Goal: Task Accomplishment & Management: Use online tool/utility

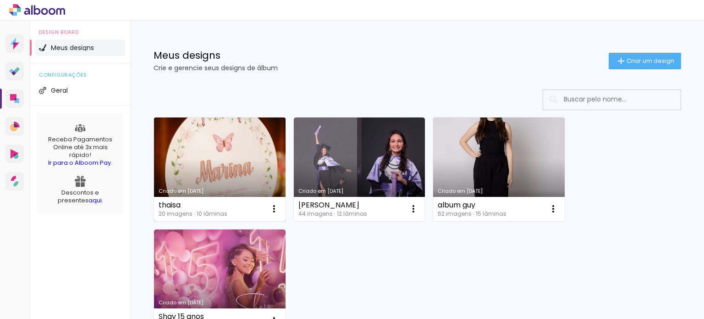
click at [232, 166] on link "Criado em 15/09/25" at bounding box center [220, 169] width 132 height 104
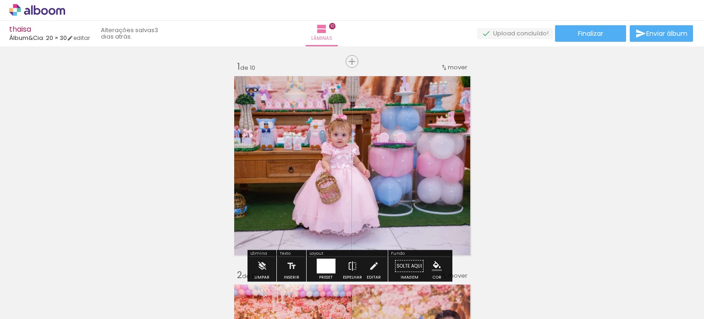
scroll to position [0, 286]
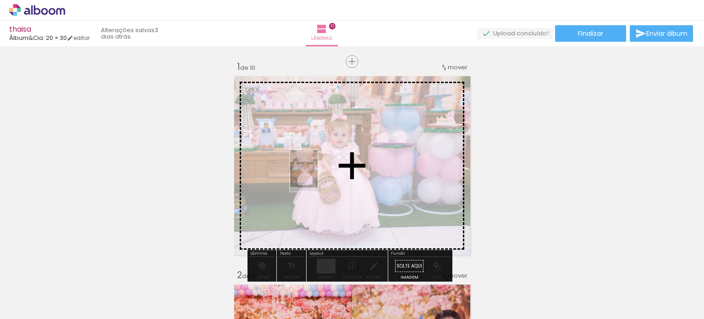
drag, startPoint x: 165, startPoint y: 293, endPoint x: 319, endPoint y: 176, distance: 194.0
click at [319, 176] on quentale-workspace at bounding box center [352, 159] width 704 height 319
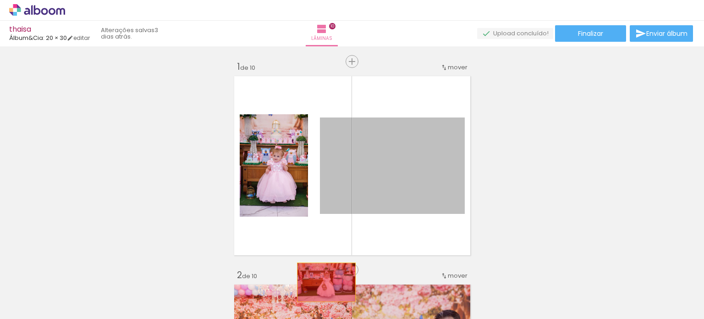
drag, startPoint x: 415, startPoint y: 176, endPoint x: 321, endPoint y: 278, distance: 139.2
click at [322, 282] on quentale-workspace at bounding box center [352, 159] width 704 height 319
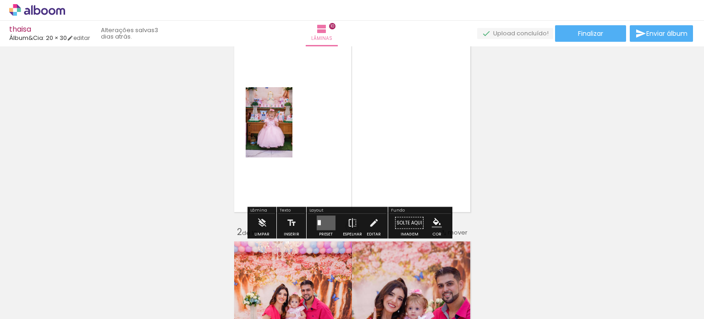
scroll to position [46, 0]
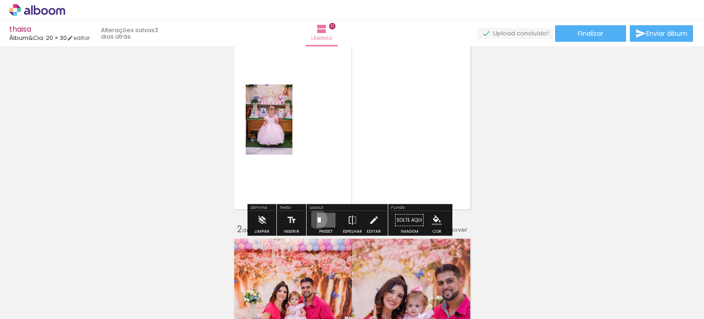
click at [318, 219] on div at bounding box center [319, 219] width 3 height 5
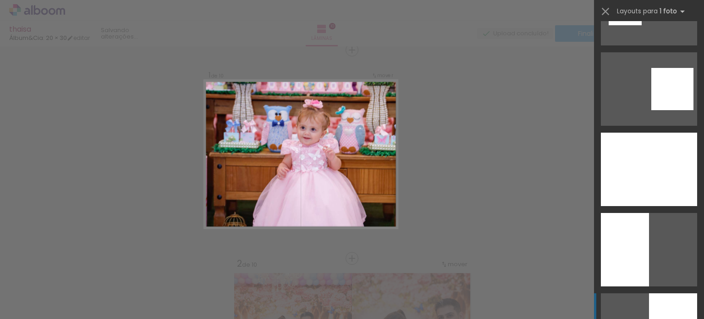
scroll to position [1742, 0]
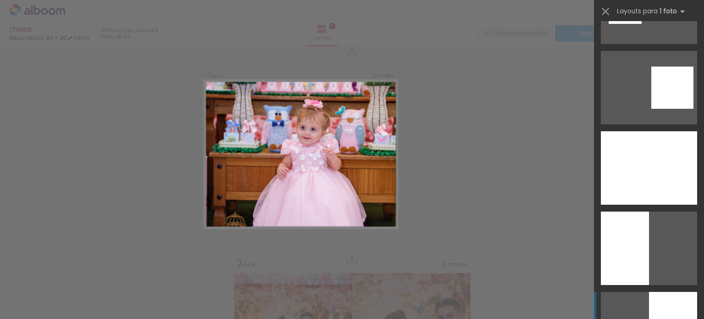
click at [658, 196] on div at bounding box center [649, 167] width 96 height 73
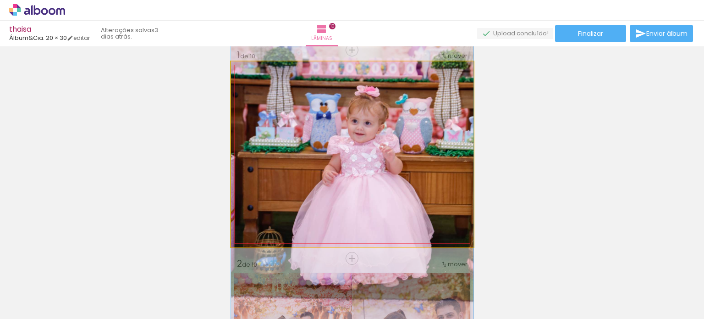
click at [401, 158] on quentale-photo at bounding box center [352, 153] width 243 height 185
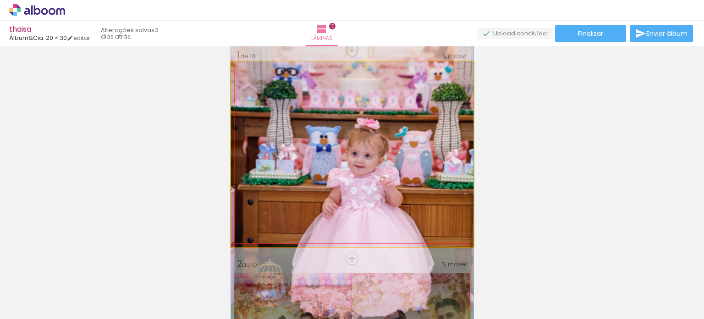
drag, startPoint x: 426, startPoint y: 163, endPoint x: 427, endPoint y: 195, distance: 32.6
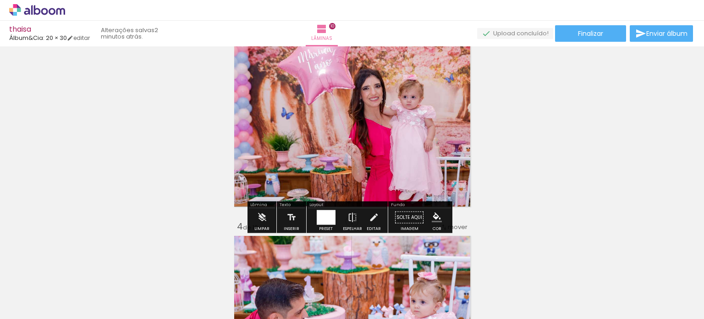
scroll to position [470, 0]
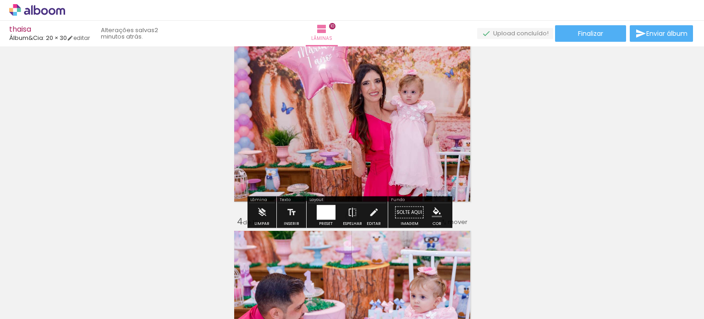
click at [326, 212] on div at bounding box center [326, 212] width 19 height 15
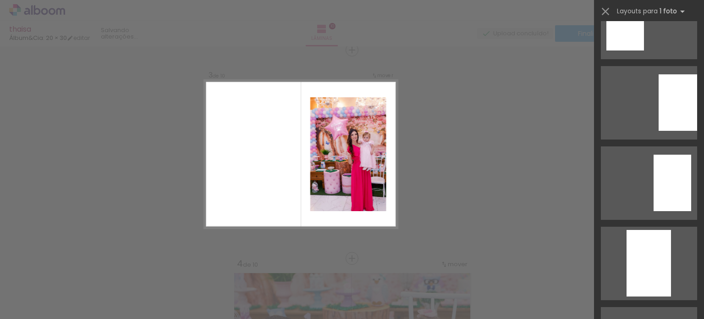
scroll to position [194, 0]
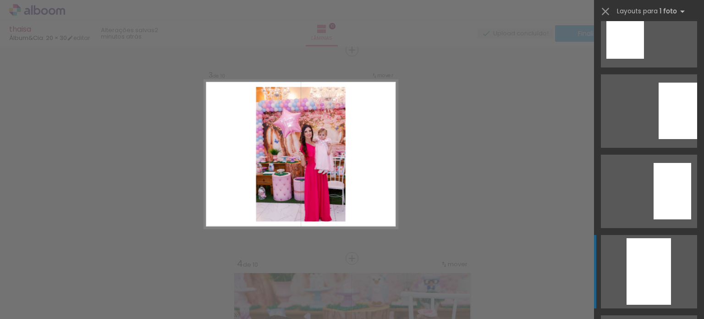
click at [635, 263] on div at bounding box center [649, 271] width 44 height 66
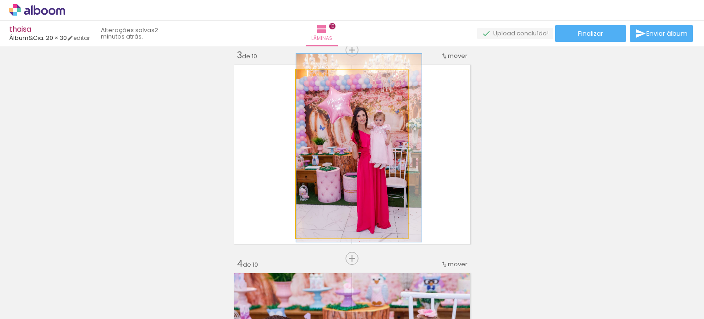
drag, startPoint x: 340, startPoint y: 191, endPoint x: 341, endPoint y: 181, distance: 10.1
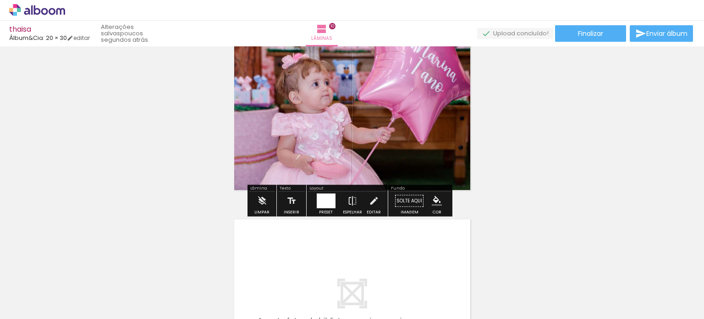
scroll to position [1940, 0]
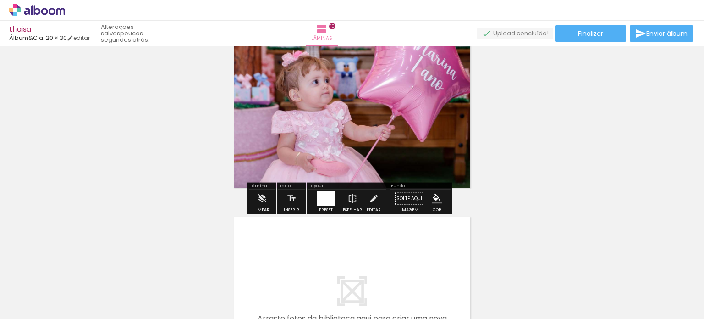
click at [391, 122] on quentale-photo at bounding box center [352, 98] width 243 height 185
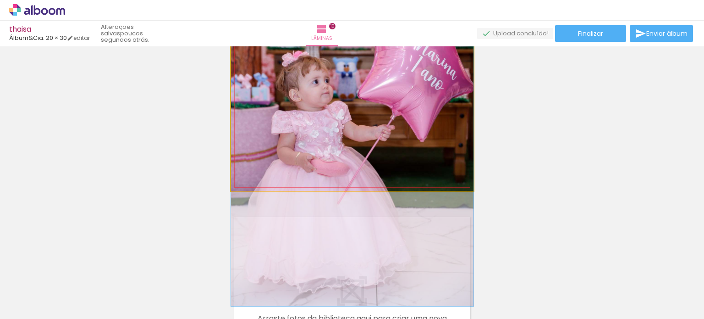
click at [391, 122] on quentale-photo at bounding box center [352, 98] width 243 height 185
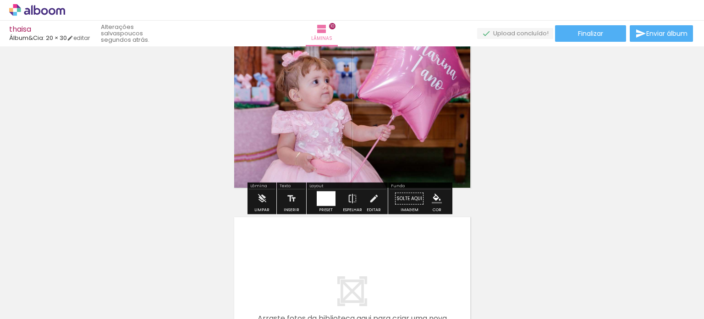
click at [314, 204] on div at bounding box center [326, 198] width 25 height 18
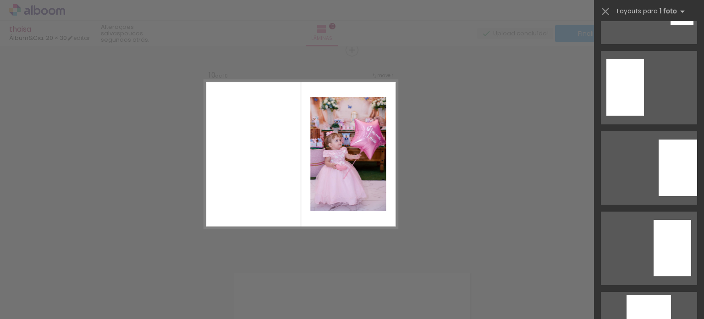
scroll to position [321, 0]
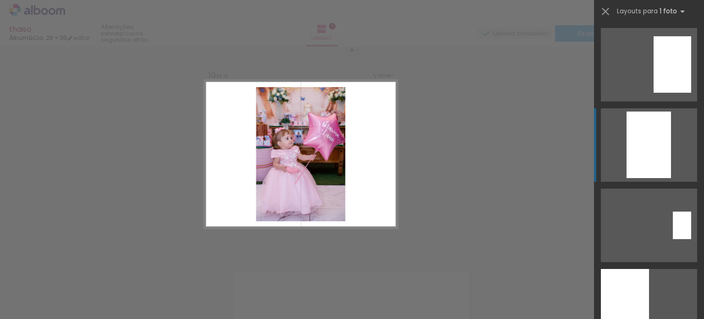
click at [635, 158] on div at bounding box center [649, 144] width 44 height 66
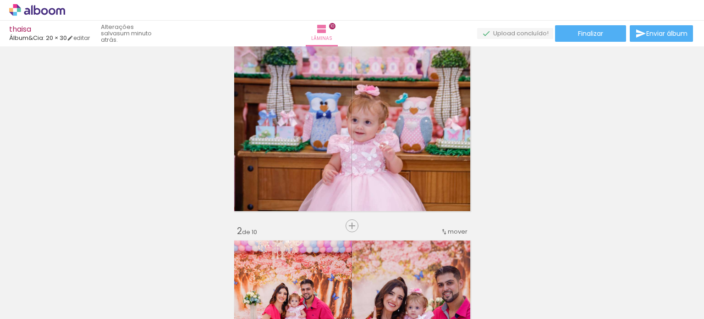
scroll to position [46, 0]
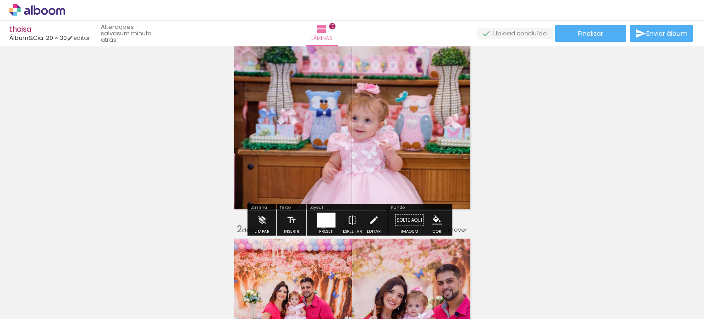
click at [321, 226] on div at bounding box center [326, 220] width 19 height 15
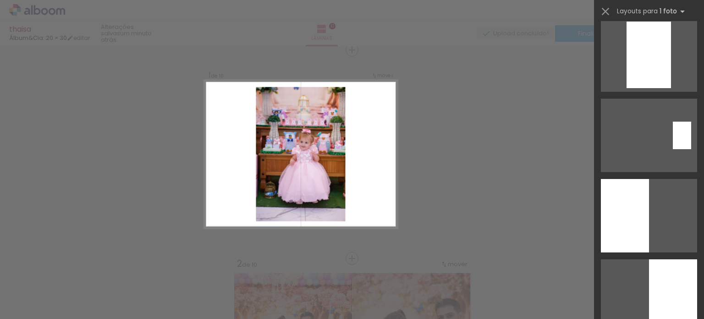
scroll to position [413, 0]
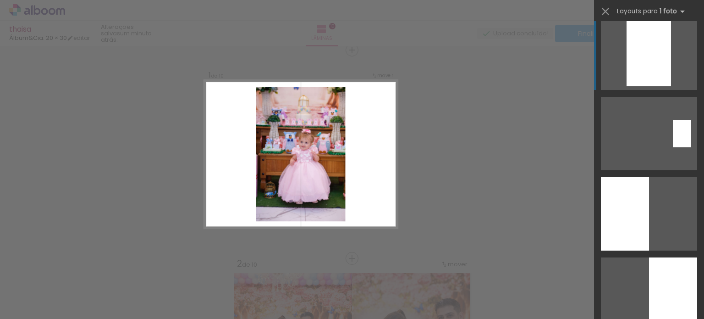
click at [642, 59] on div at bounding box center [649, 53] width 44 height 66
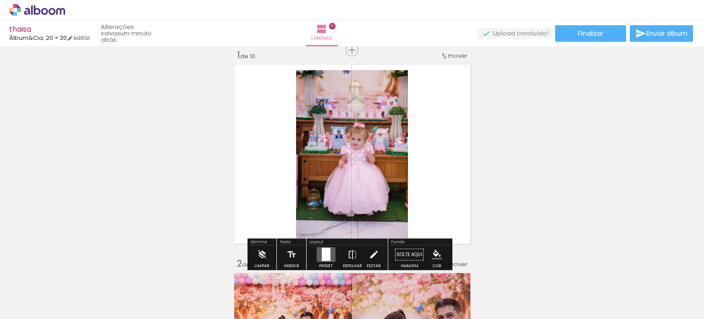
click at [370, 164] on quentale-photo at bounding box center [352, 154] width 112 height 168
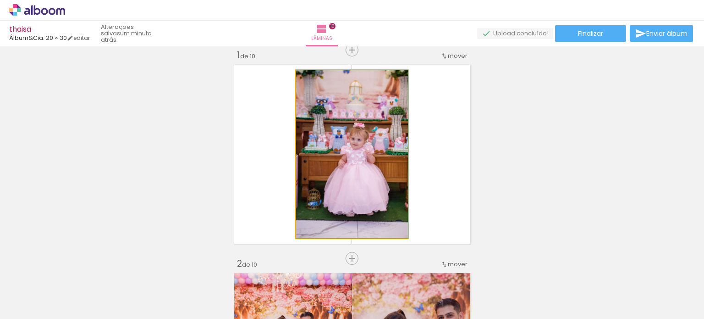
click at [370, 164] on quentale-photo at bounding box center [352, 154] width 112 height 168
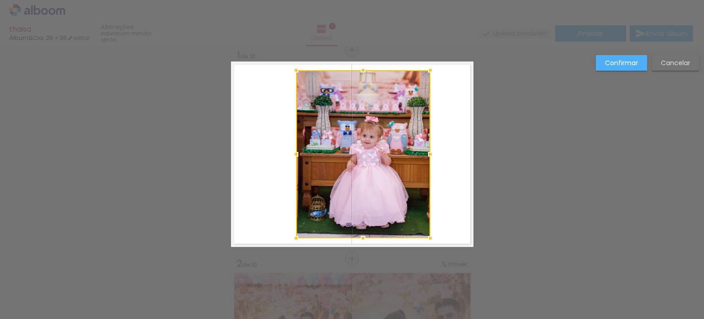
drag, startPoint x: 403, startPoint y: 155, endPoint x: 425, endPoint y: 160, distance: 22.8
click at [425, 160] on div at bounding box center [430, 154] width 18 height 18
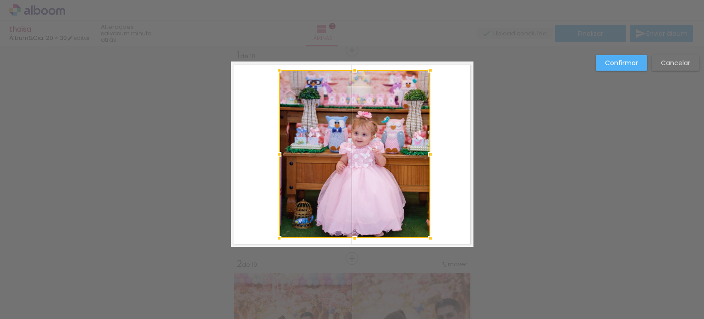
drag, startPoint x: 294, startPoint y: 153, endPoint x: 277, endPoint y: 155, distance: 17.1
click at [277, 155] on div at bounding box center [279, 154] width 18 height 18
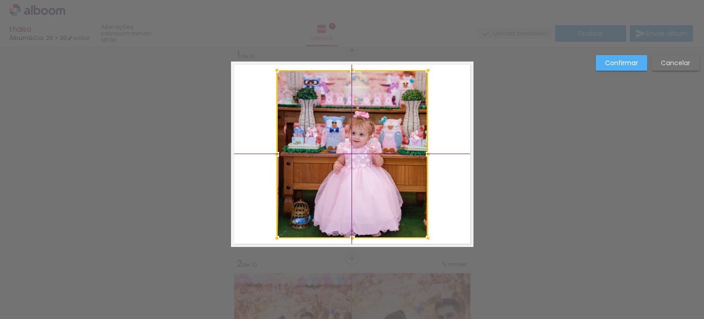
click at [363, 157] on div at bounding box center [352, 154] width 151 height 168
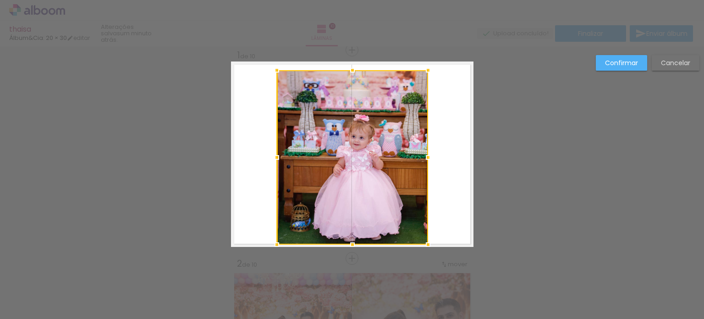
drag, startPoint x: 351, startPoint y: 237, endPoint x: 351, endPoint y: 243, distance: 5.5
click at [351, 243] on div at bounding box center [352, 244] width 18 height 18
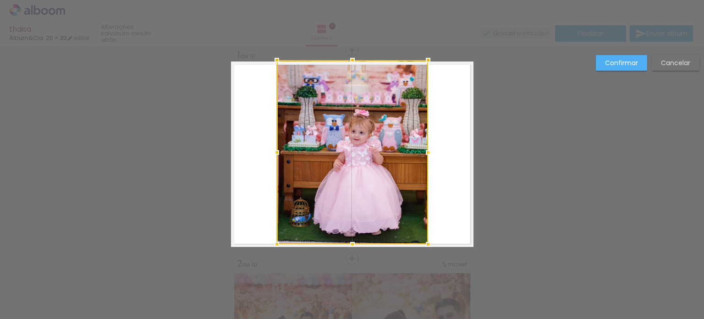
drag, startPoint x: 350, startPoint y: 71, endPoint x: 348, endPoint y: 64, distance: 7.6
click at [348, 64] on div at bounding box center [352, 60] width 18 height 18
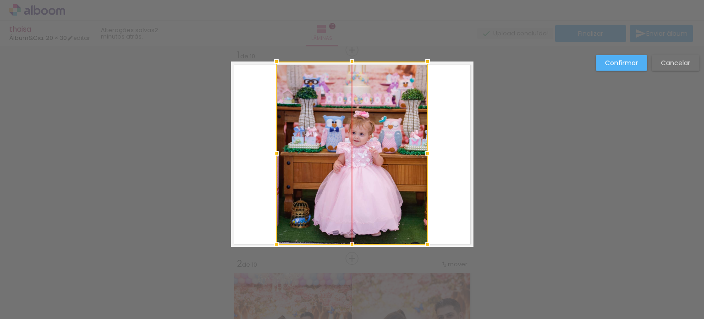
click at [383, 138] on div at bounding box center [351, 152] width 151 height 183
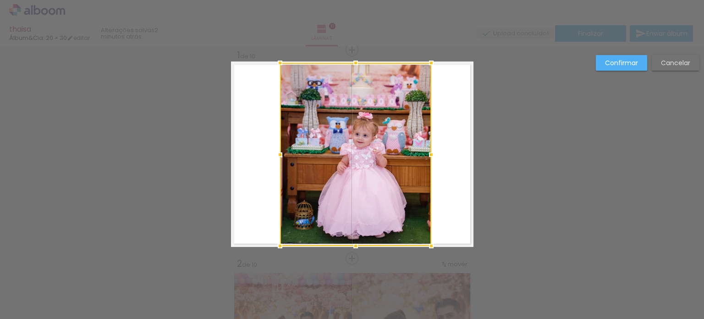
click at [383, 161] on div at bounding box center [355, 154] width 151 height 183
click at [0, 0] on slot "Confirmar" at bounding box center [0, 0] width 0 height 0
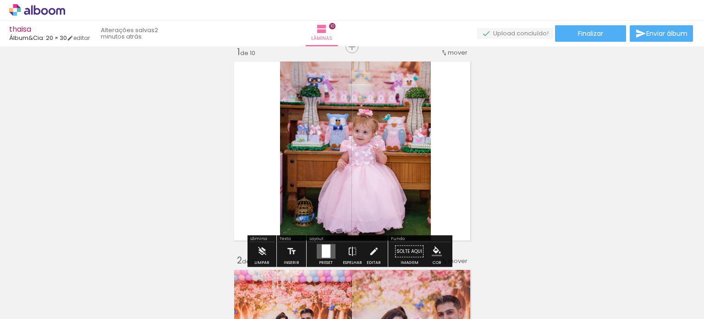
scroll to position [11, 0]
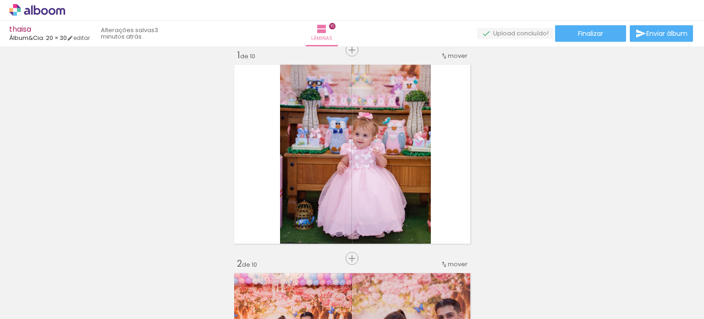
click at [50, 13] on icon at bounding box center [52, 11] width 7 height 7
